Goal: Transaction & Acquisition: Purchase product/service

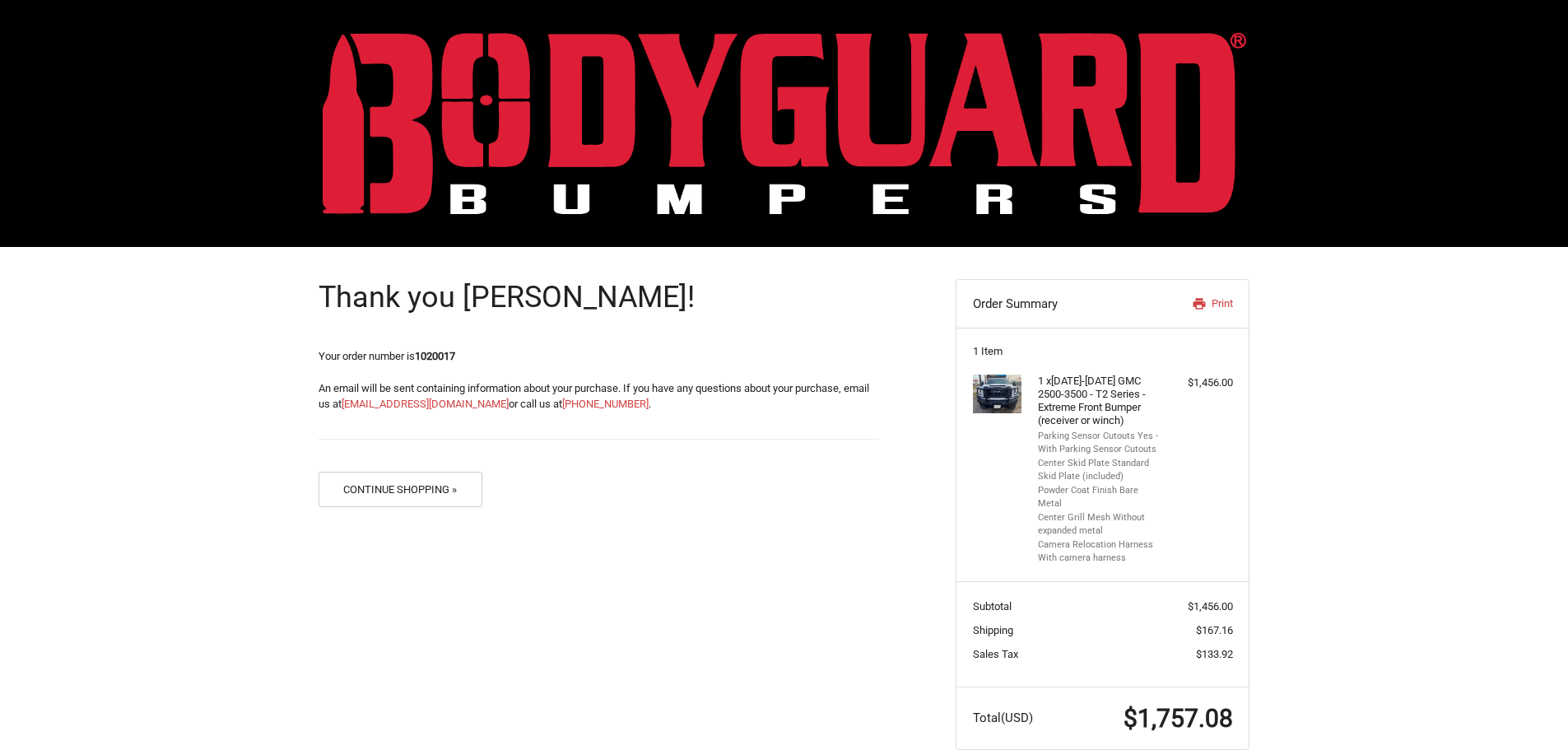
click at [999, 400] on img at bounding box center [998, 394] width 50 height 39
click at [401, 485] on button "Continue Shopping »" at bounding box center [401, 489] width 164 height 35
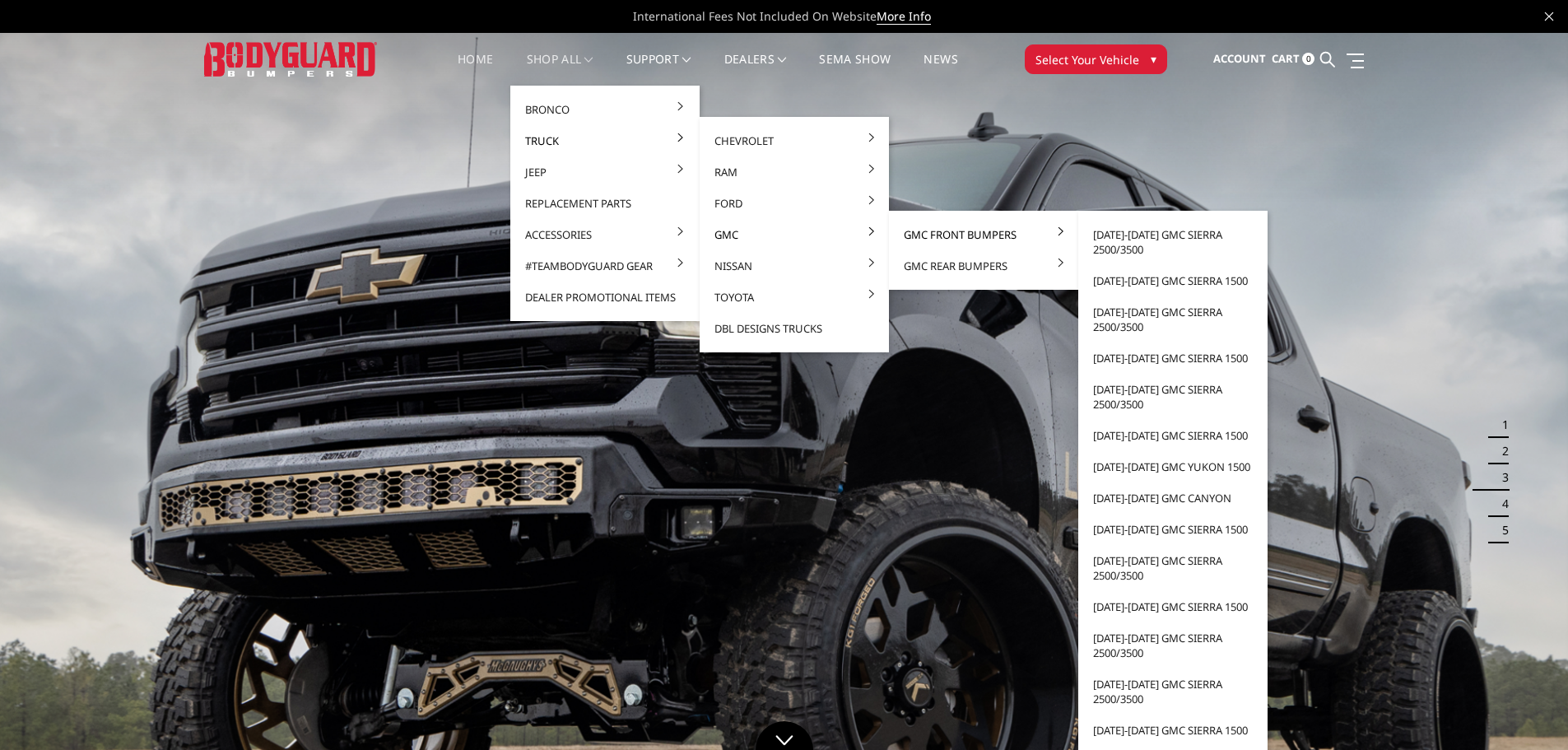
click at [950, 239] on link "GMC Front Bumpers" at bounding box center [984, 234] width 176 height 32
click at [1138, 238] on link "[DATE]-[DATE] GMC Sierra 2500/3500" at bounding box center [1173, 242] width 176 height 46
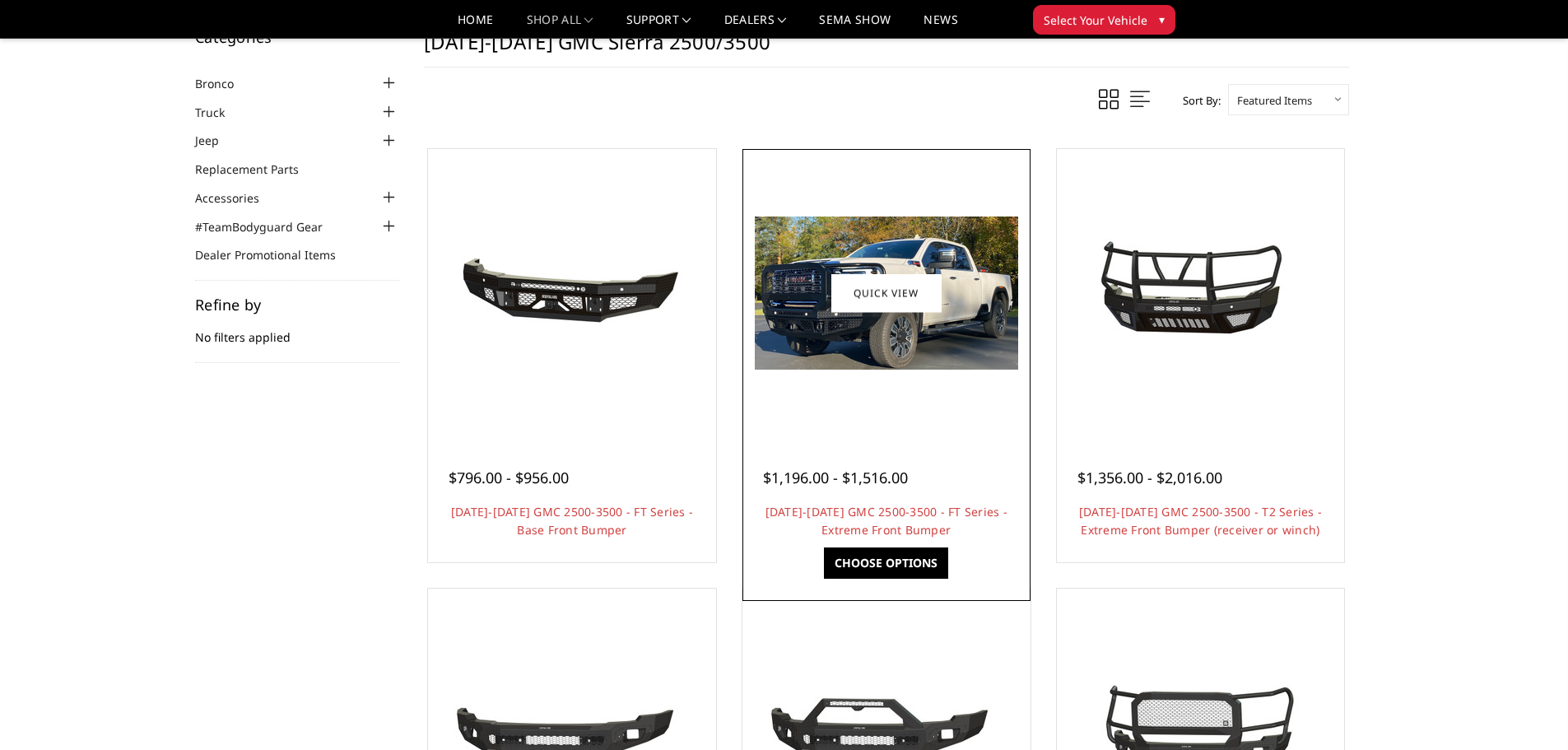
scroll to position [82, 0]
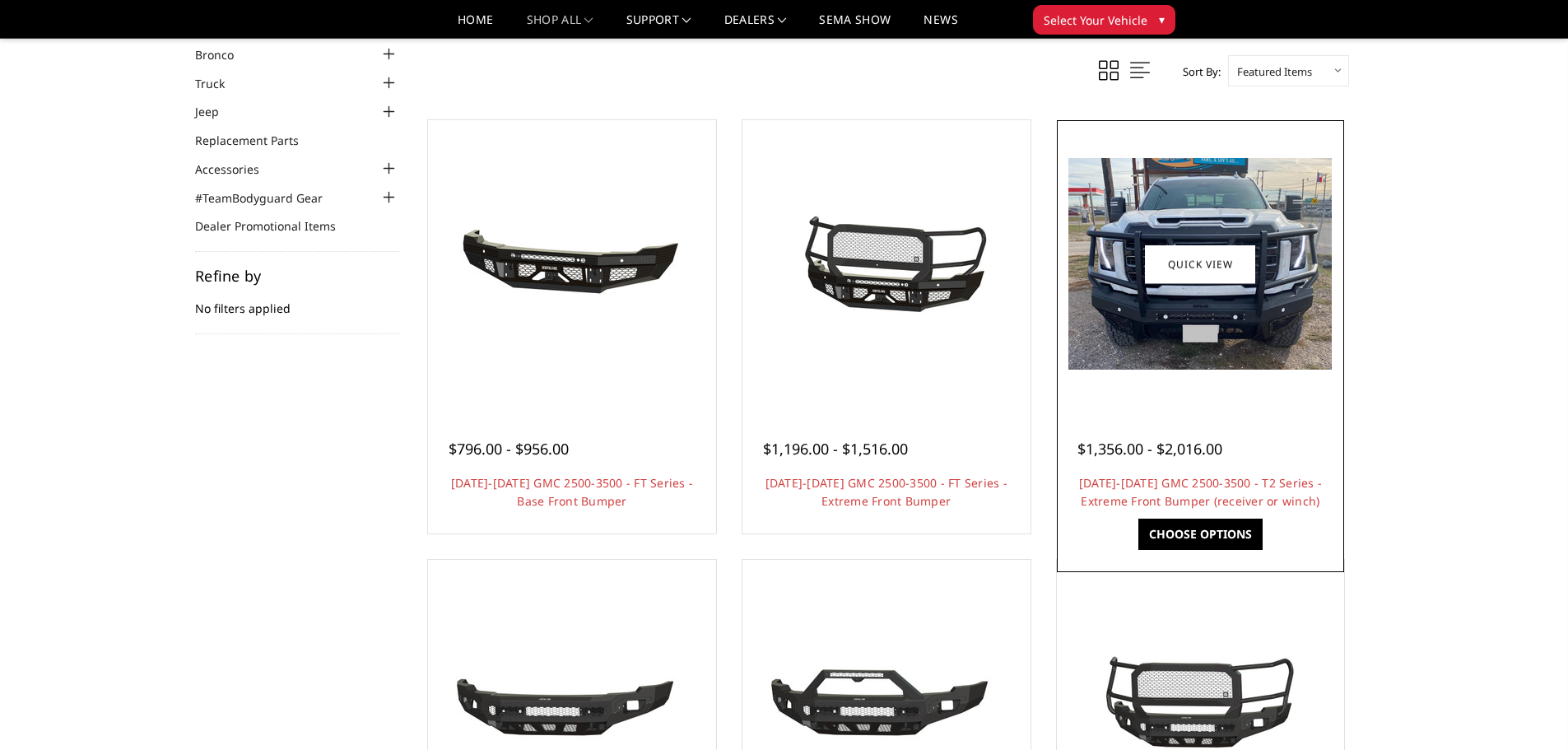
click at [1217, 311] on img at bounding box center [1200, 263] width 264 height 211
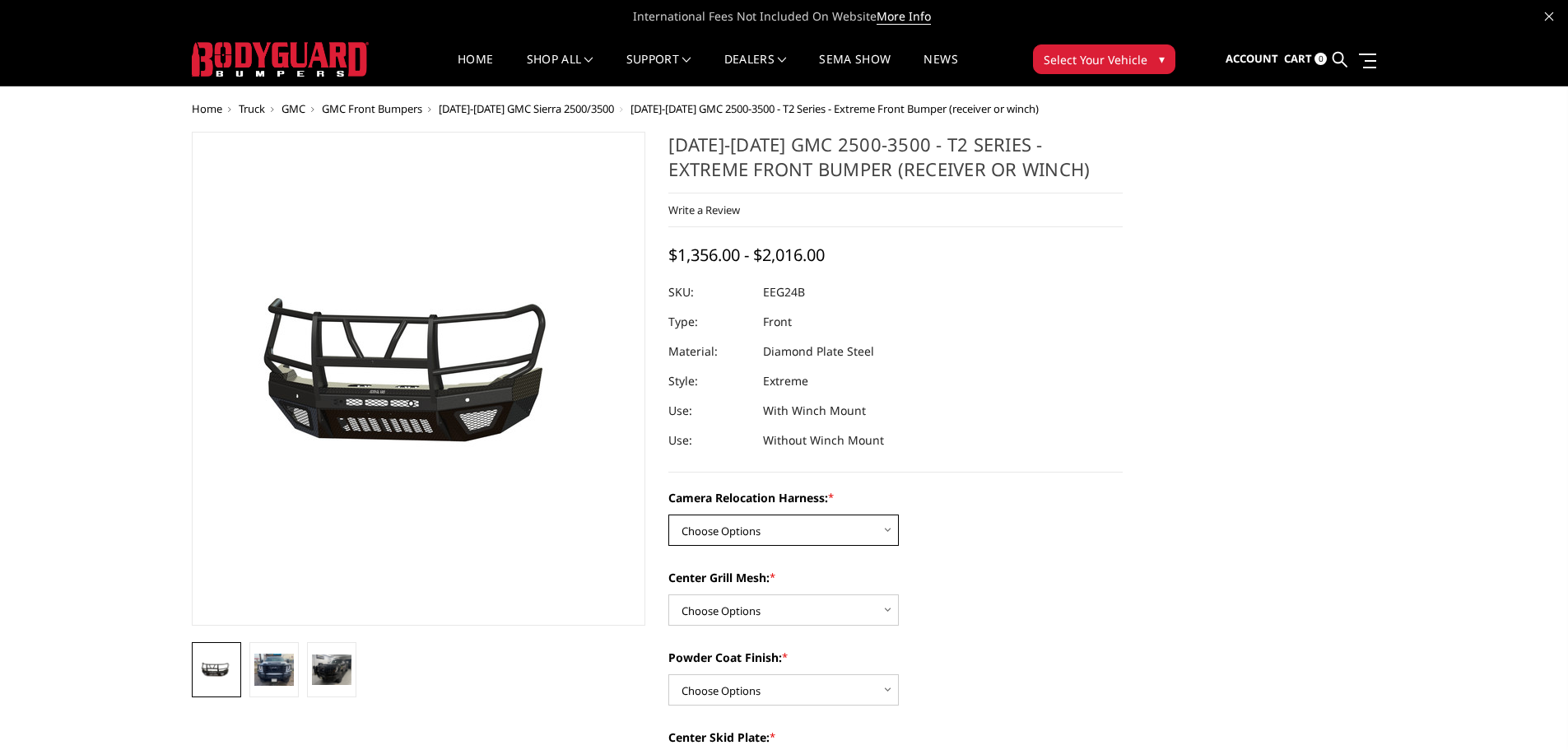
click at [820, 535] on select "Choose Options Without camera harness With camera harness" at bounding box center [783, 530] width 230 height 32
select select "3742"
click at [668, 515] on select "Choose Options Without camera harness With camera harness" at bounding box center [783, 530] width 230 height 32
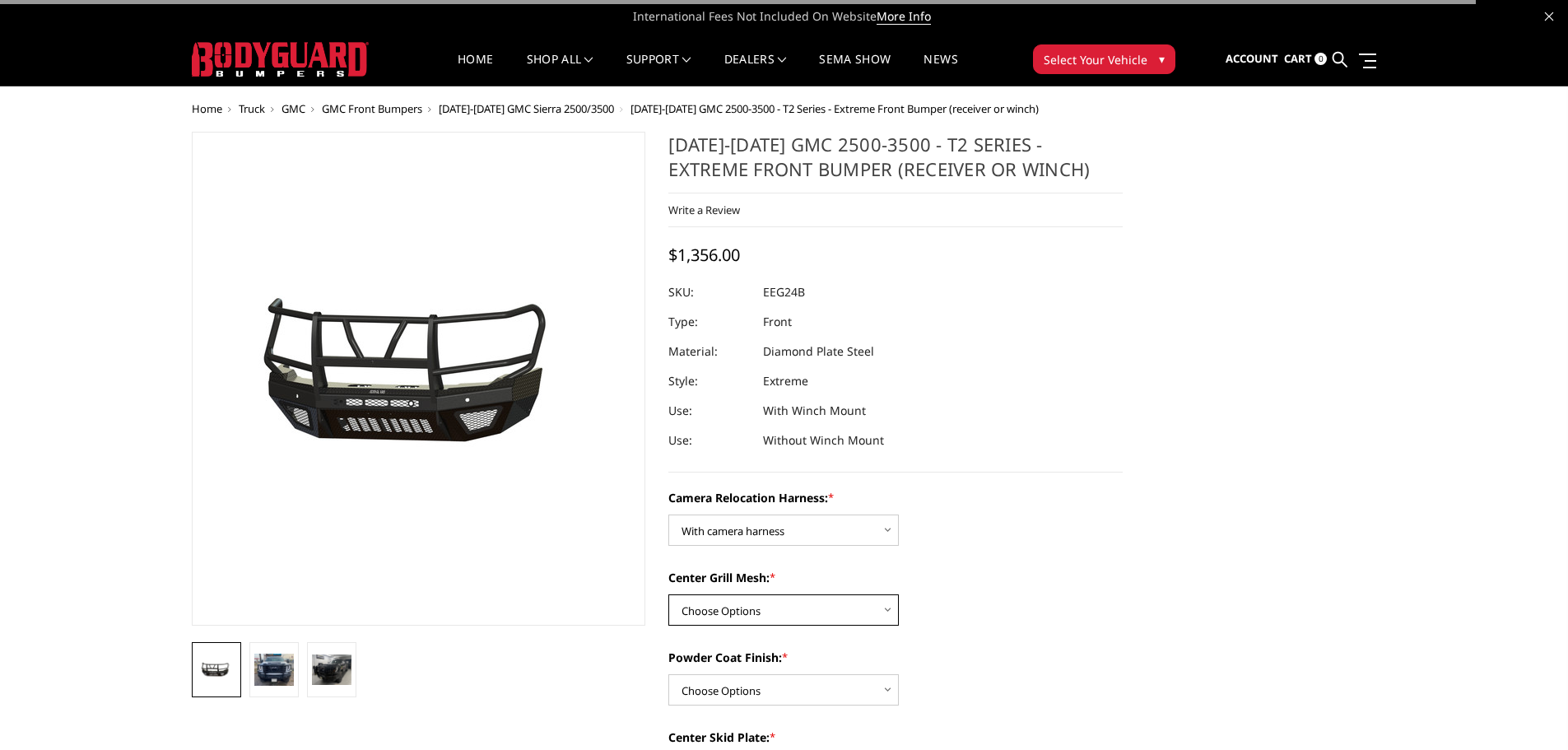
click at [774, 616] on select "Choose Options Without expanded metal With expanded metal" at bounding box center [783, 610] width 230 height 32
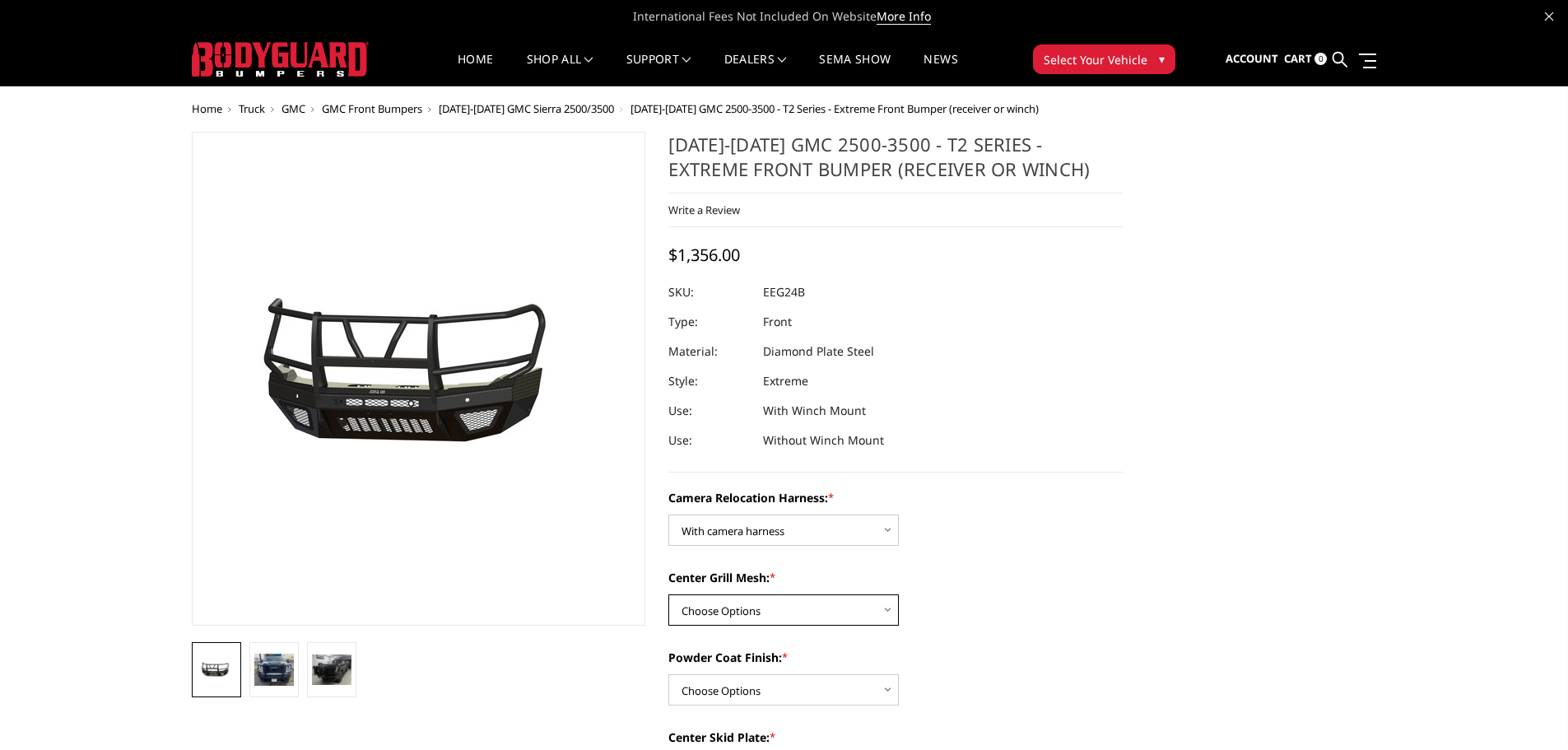
select select "3741"
click at [668, 594] on select "Choose Options Without expanded metal With expanded metal" at bounding box center [783, 610] width 230 height 32
